Goal: Task Accomplishment & Management: Use online tool/utility

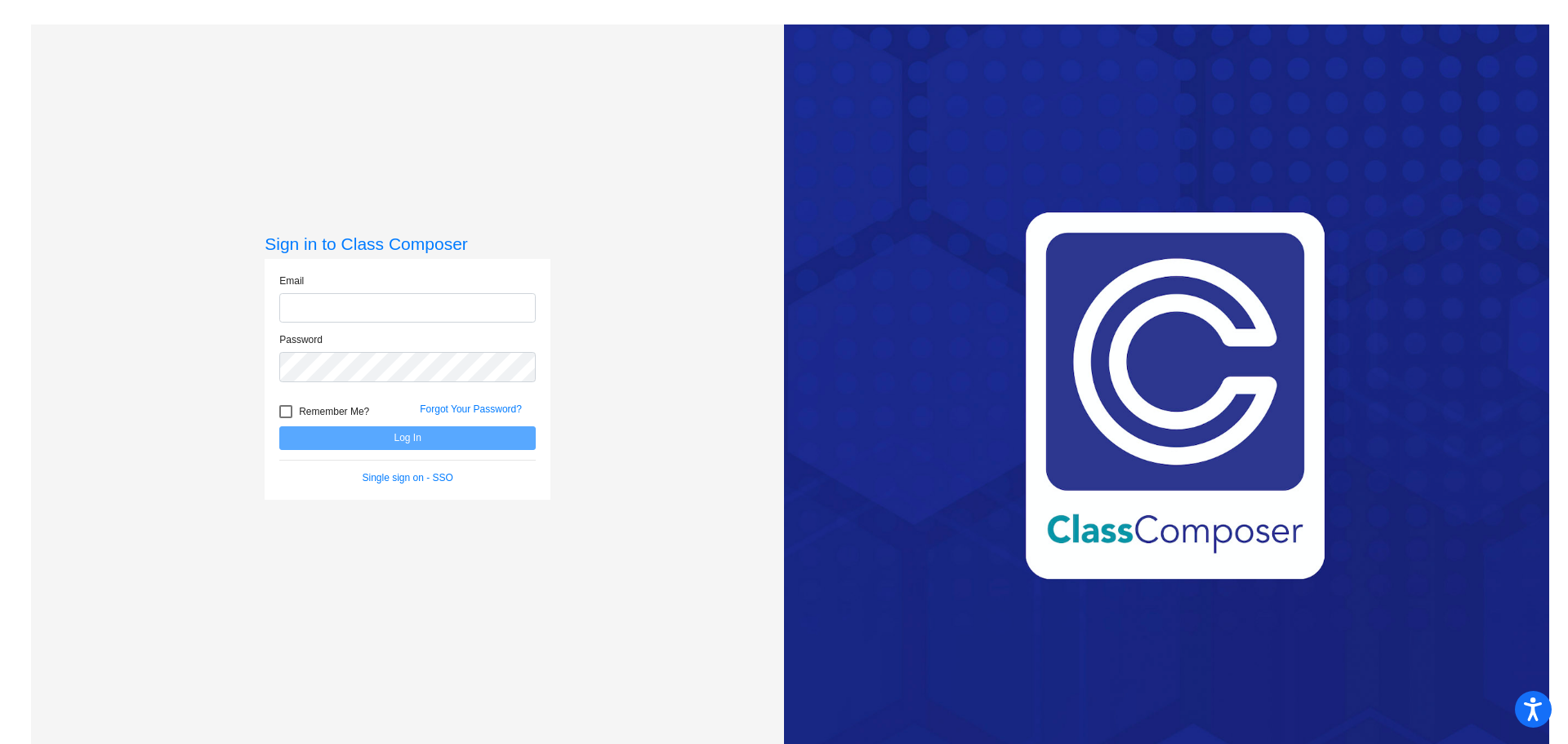
click at [380, 302] on input "email" at bounding box center [408, 309] width 257 height 31
type input "Amanda_Smitkin@lkstevens.wednet.edu"
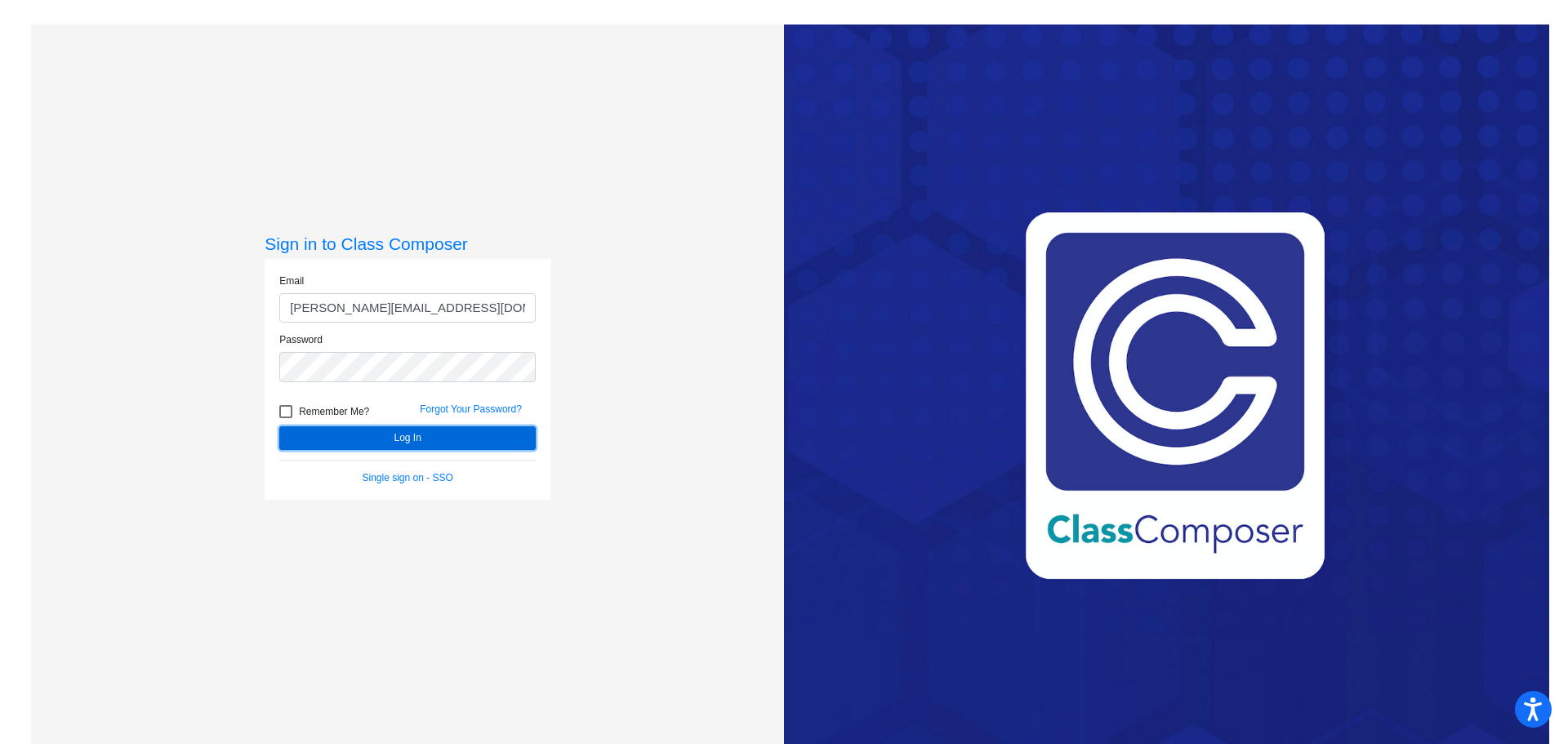
click at [323, 447] on button "Log In" at bounding box center [408, 438] width 257 height 24
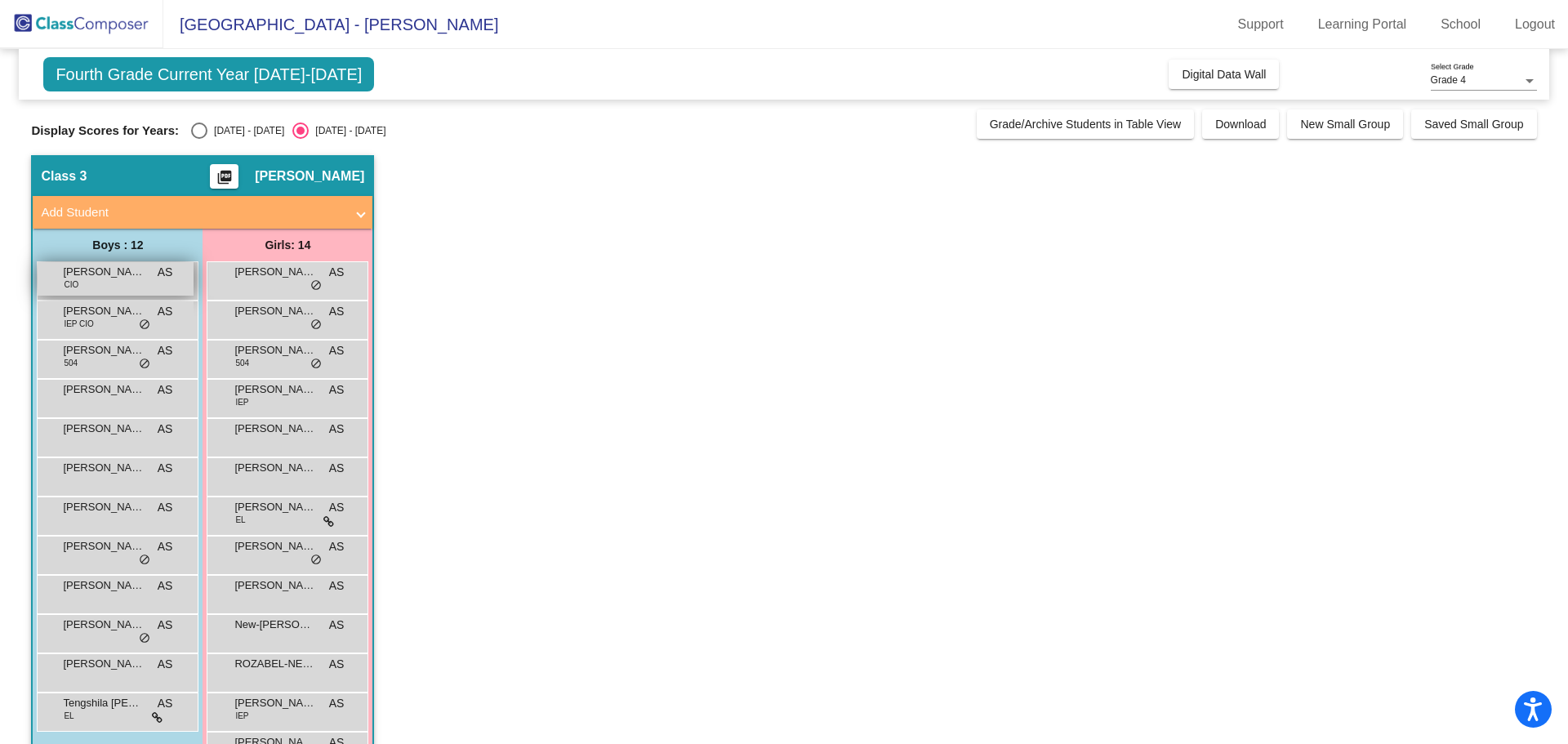
click at [70, 284] on span "CIO" at bounding box center [71, 284] width 15 height 12
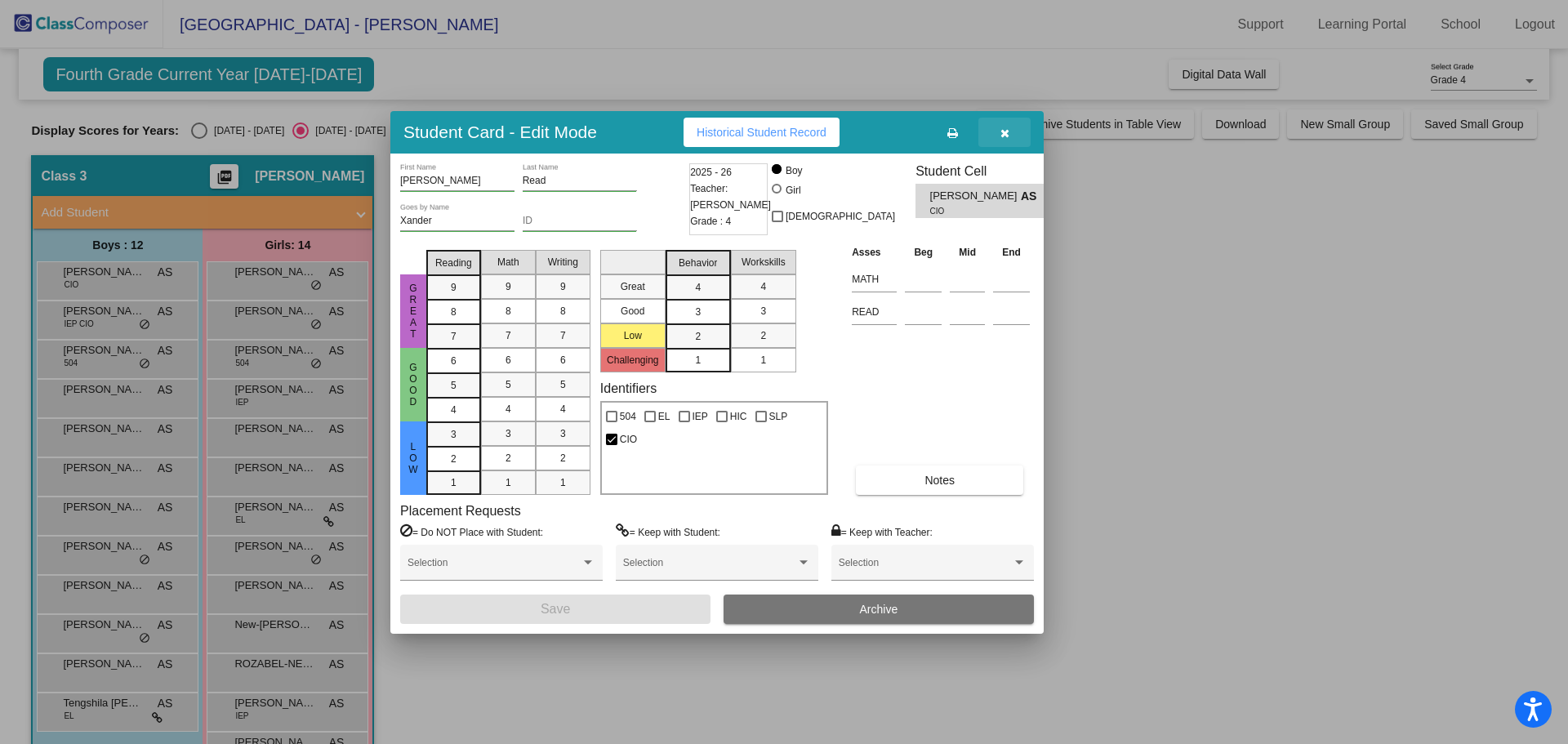
click at [1005, 137] on icon "button" at bounding box center [1005, 133] width 9 height 11
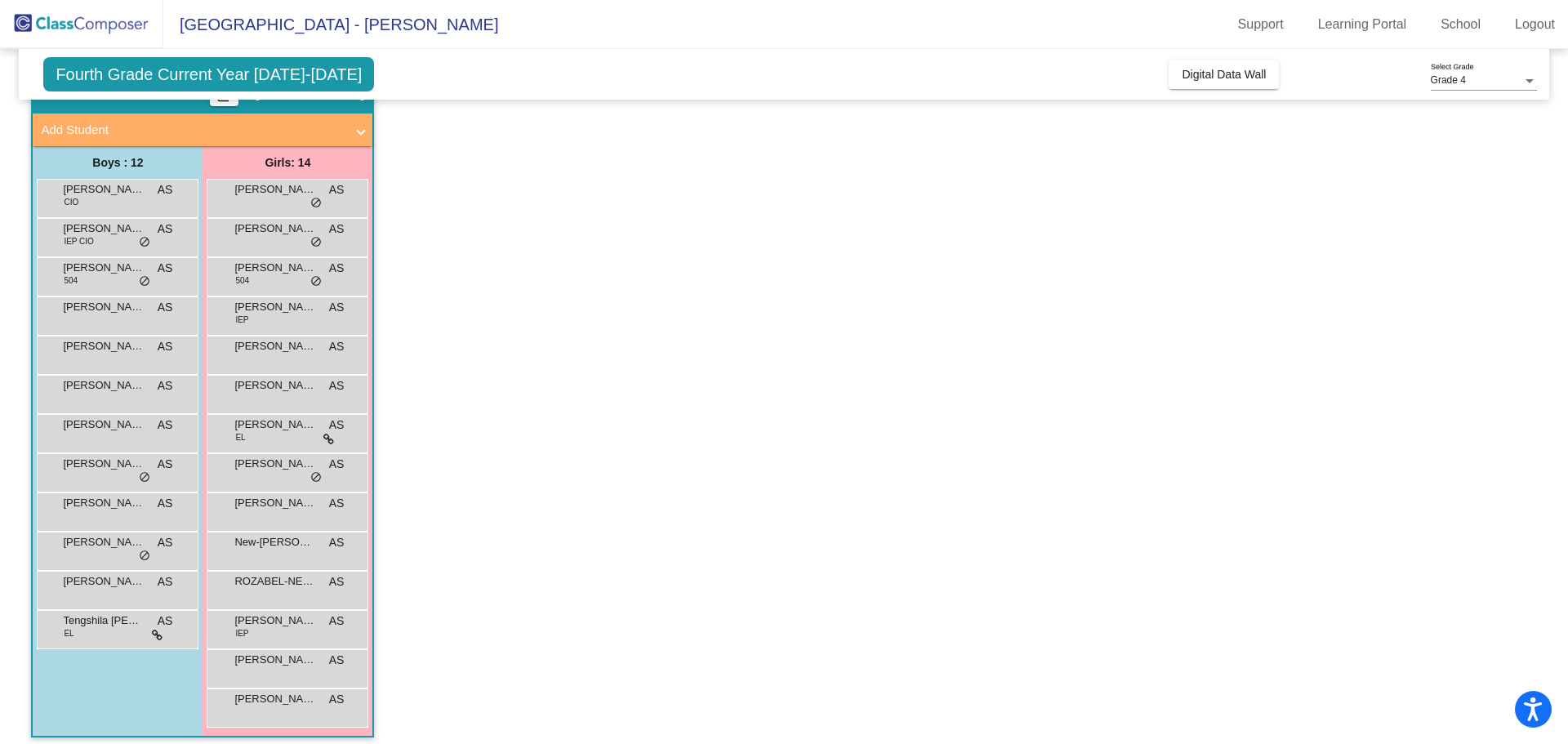
scroll to position [86, 0]
